Goal: Contribute content: Contribute content

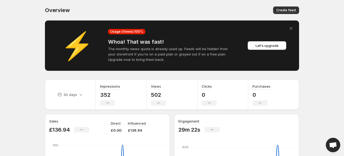
click at [292, 26] on icon "Dismiss alert" at bounding box center [290, 28] width 5 height 5
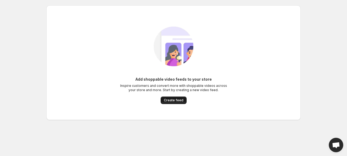
click at [169, 99] on span "Create feed" at bounding box center [174, 100] width 20 height 4
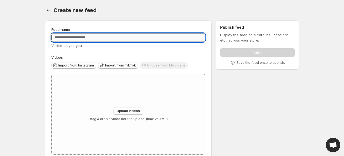
click at [126, 38] on input "Feed name" at bounding box center [128, 37] width 154 height 9
type input "***"
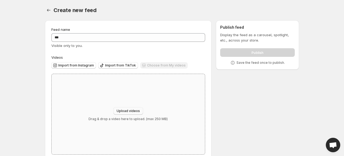
click at [117, 110] on span "Upload videos" at bounding box center [128, 111] width 23 height 4
type input "**********"
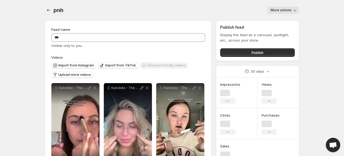
scroll to position [11, 0]
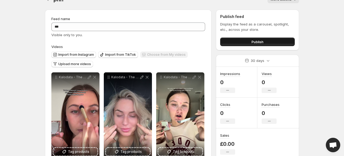
click at [232, 41] on button "Publish" at bounding box center [257, 41] width 75 height 9
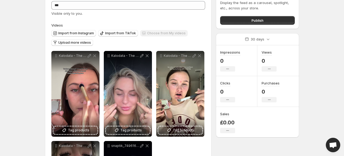
scroll to position [0, 0]
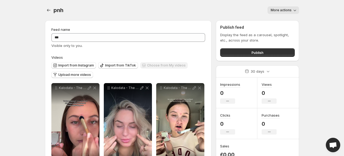
click at [172, 8] on div "More actions" at bounding box center [185, 9] width 230 height 7
click at [287, 12] on button "More actions" at bounding box center [284, 9] width 32 height 7
click at [212, 20] on div "pnh. This page is ready pnh More actions More actions More actions" at bounding box center [172, 10] width 254 height 20
click at [233, 52] on button "Publish" at bounding box center [257, 52] width 75 height 9
